Goal: Task Accomplishment & Management: Use online tool/utility

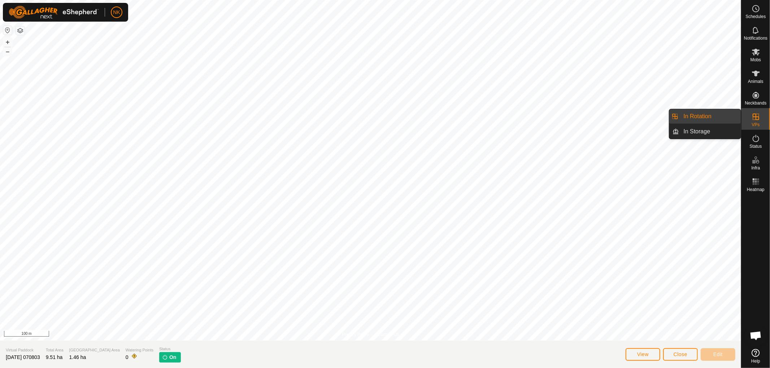
click at [691, 116] on link "In Rotation" at bounding box center [710, 116] width 62 height 14
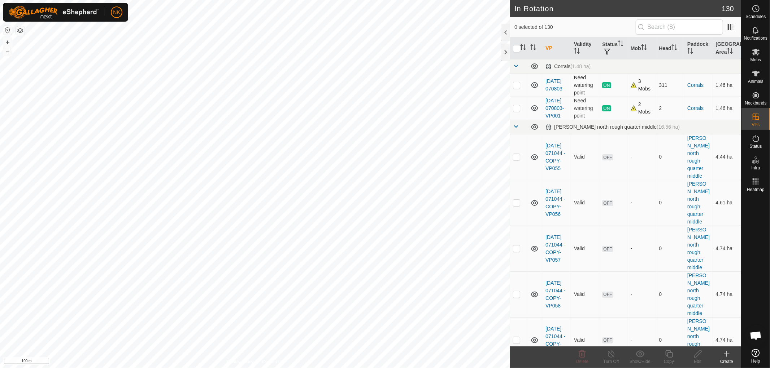
click at [517, 88] on td at bounding box center [518, 85] width 17 height 23
checkbox input "false"
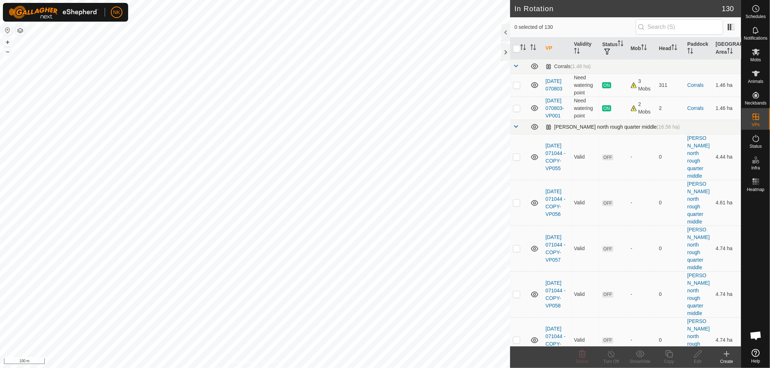
click at [516, 130] on span at bounding box center [516, 127] width 6 height 6
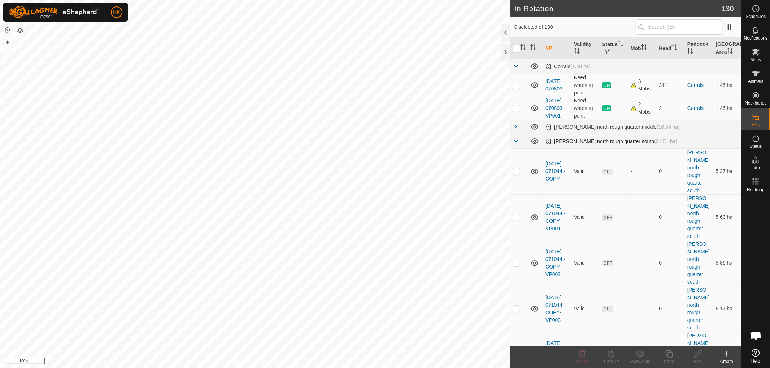
click at [517, 144] on span at bounding box center [516, 141] width 6 height 6
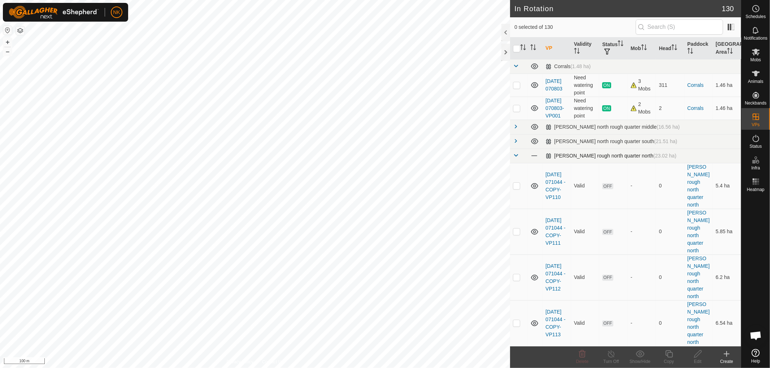
click at [516, 158] on span at bounding box center [516, 156] width 6 height 6
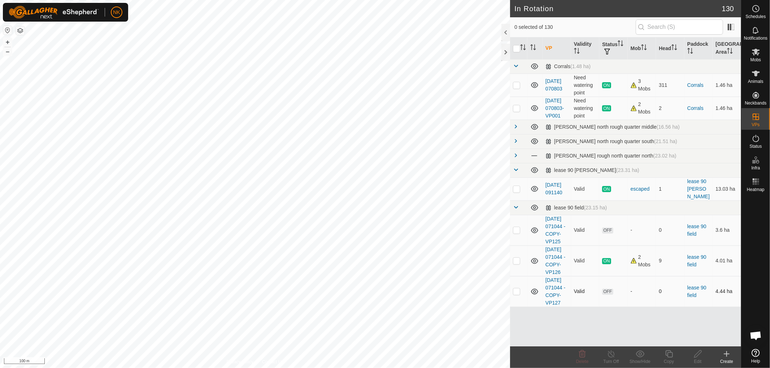
click at [517, 294] on p-checkbox at bounding box center [516, 292] width 7 height 6
checkbox input "true"
click at [671, 355] on icon at bounding box center [668, 354] width 9 height 9
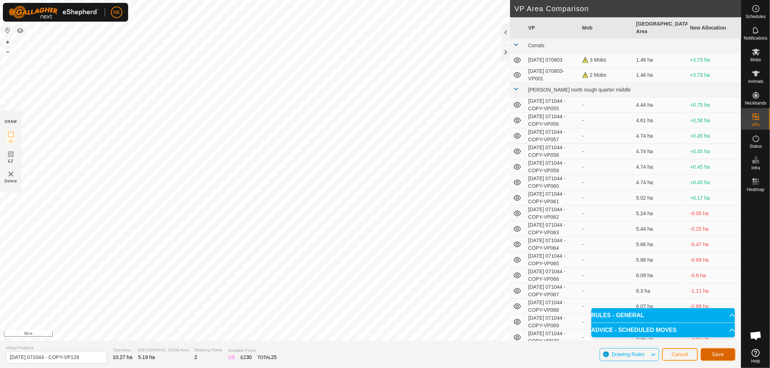
click at [713, 356] on span "Save" at bounding box center [718, 355] width 12 height 6
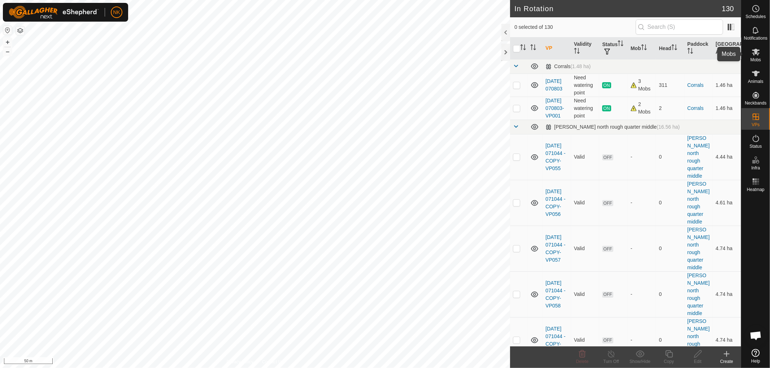
click at [756, 58] on span "Mobs" at bounding box center [755, 60] width 10 height 4
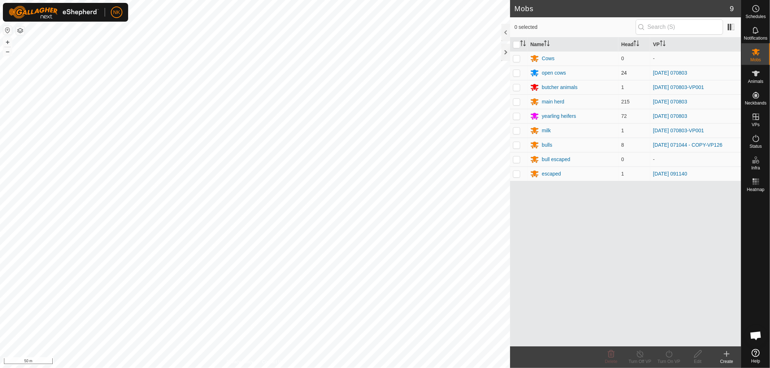
click at [517, 73] on p-checkbox at bounding box center [516, 73] width 7 height 6
checkbox input "true"
click at [515, 98] on td at bounding box center [518, 102] width 17 height 14
checkbox input "true"
click at [513, 119] on p-tablecheckbox at bounding box center [516, 116] width 7 height 6
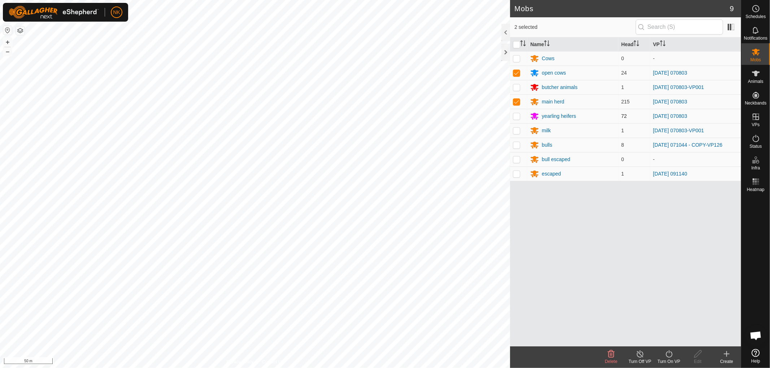
checkbox input "true"
click at [515, 148] on p-tablecheckbox at bounding box center [516, 145] width 7 height 6
checkbox input "true"
click at [667, 354] on icon at bounding box center [668, 354] width 9 height 9
click at [665, 344] on link "Now" at bounding box center [690, 338] width 71 height 14
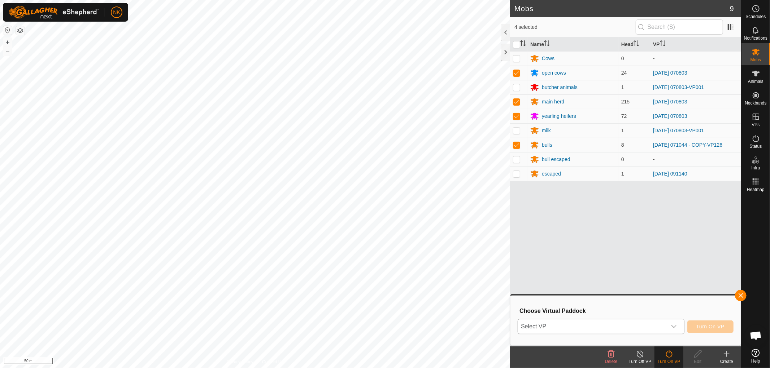
click at [611, 328] on span "Select VP" at bounding box center [592, 327] width 149 height 14
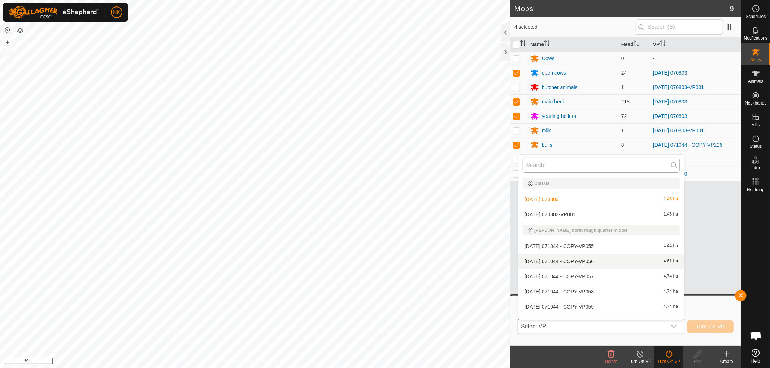
scroll to position [9, 0]
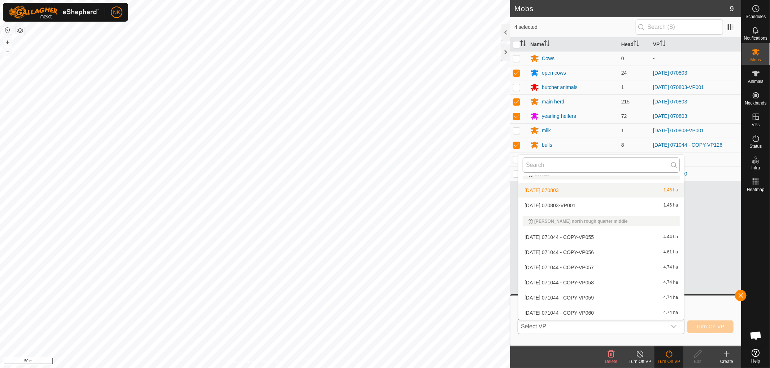
click at [592, 165] on input "text" at bounding box center [600, 165] width 157 height 15
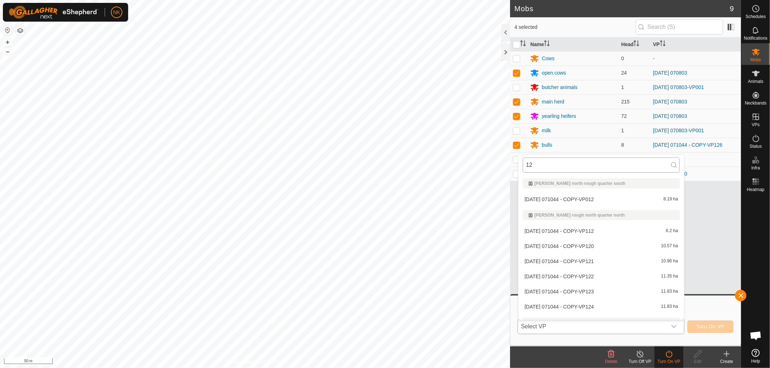
type input "128"
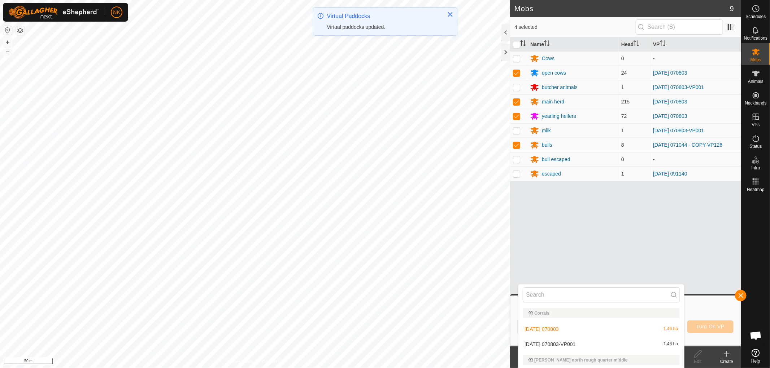
click at [497, 288] on body "NK Schedules Notifications Mobs Animals Neckbands VPs Status Infra Heatmap Help…" at bounding box center [385, 184] width 770 height 368
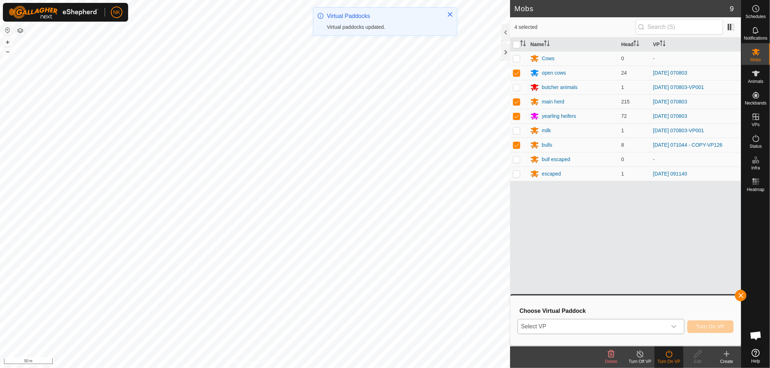
click at [622, 333] on span "Select VP" at bounding box center [592, 327] width 149 height 14
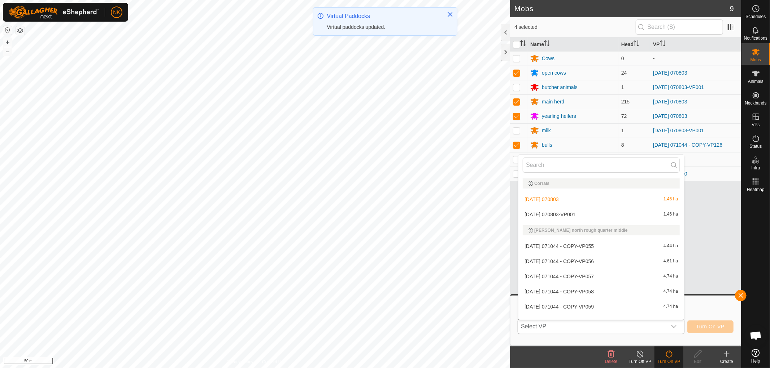
scroll to position [9, 0]
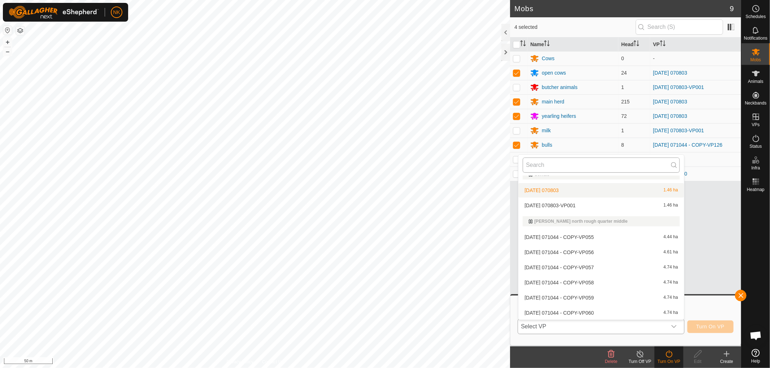
click at [570, 163] on input "text" at bounding box center [600, 165] width 157 height 15
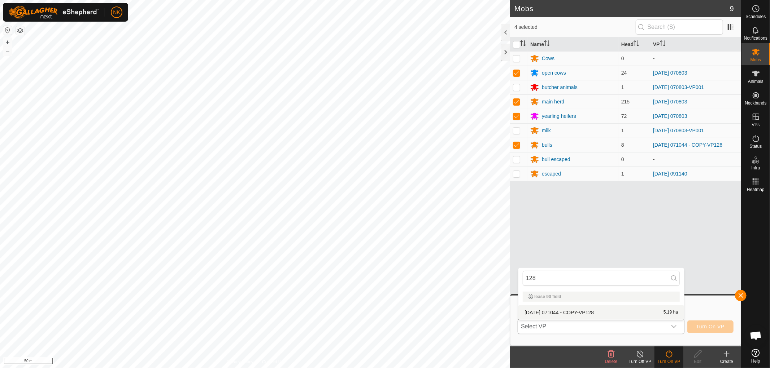
type input "128"
click at [583, 313] on li "[DATE] 071044 - COPY-VP128 5.19 ha" at bounding box center [601, 313] width 166 height 14
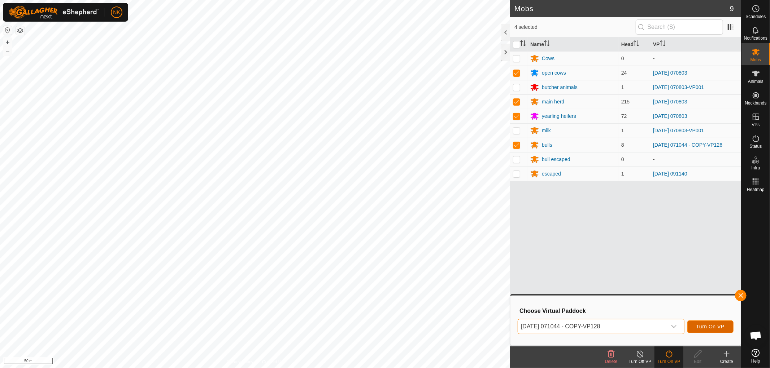
click at [719, 326] on span "Turn On VP" at bounding box center [710, 327] width 28 height 6
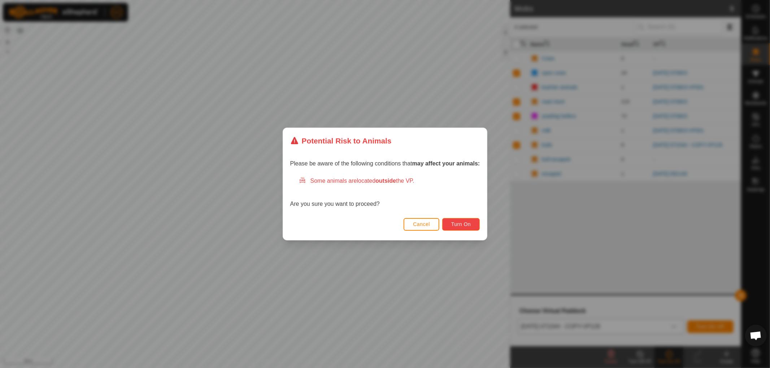
click at [458, 226] on span "Turn On" at bounding box center [460, 225] width 19 height 6
